Goal: Find specific page/section: Find specific page/section

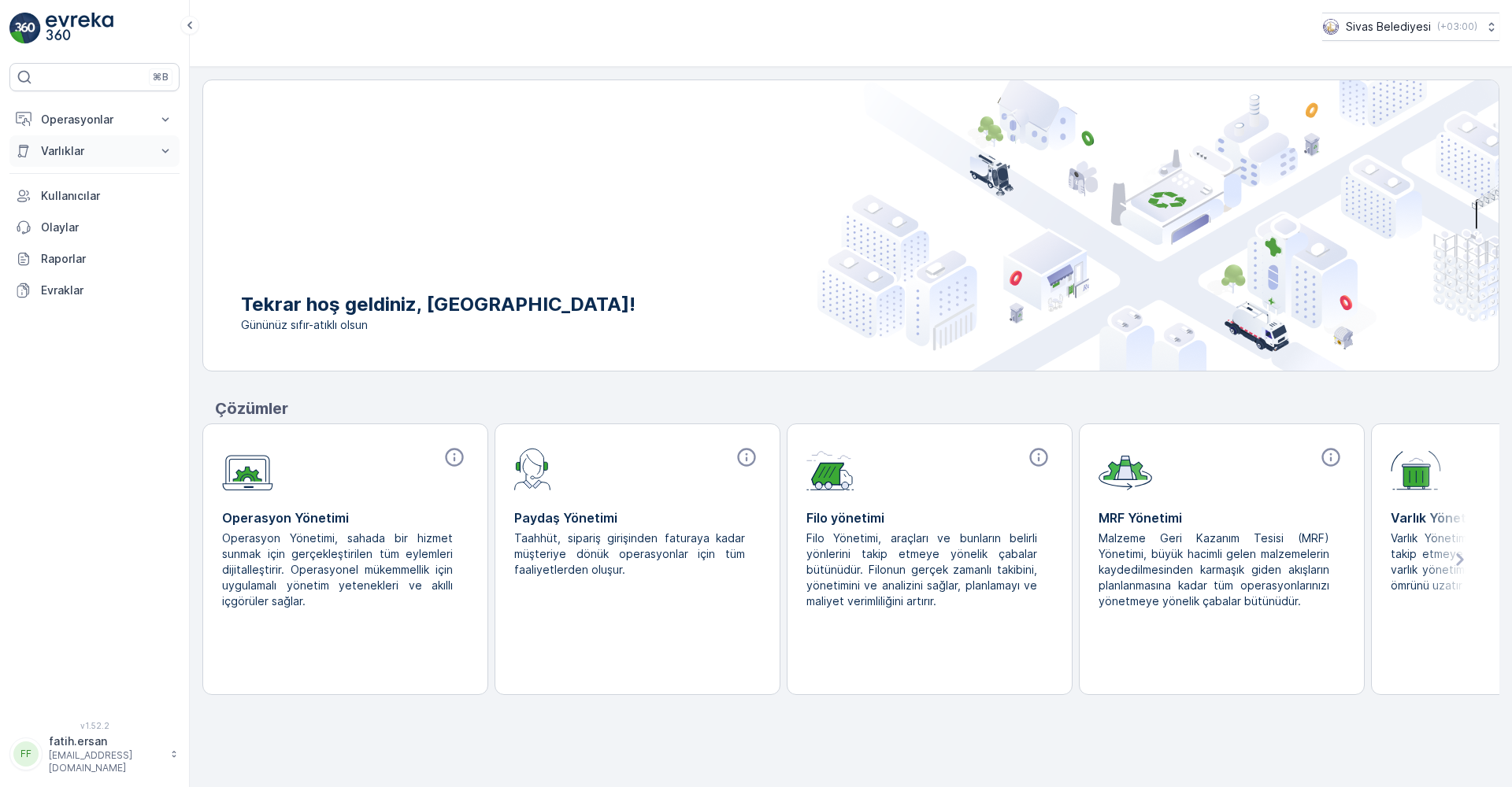
click at [95, 152] on p "Varlıklar" at bounding box center [94, 150] width 107 height 16
click at [106, 124] on p "Operasyonlar" at bounding box center [94, 119] width 107 height 16
click at [77, 172] on p "Planlama" at bounding box center [62, 168] width 45 height 16
